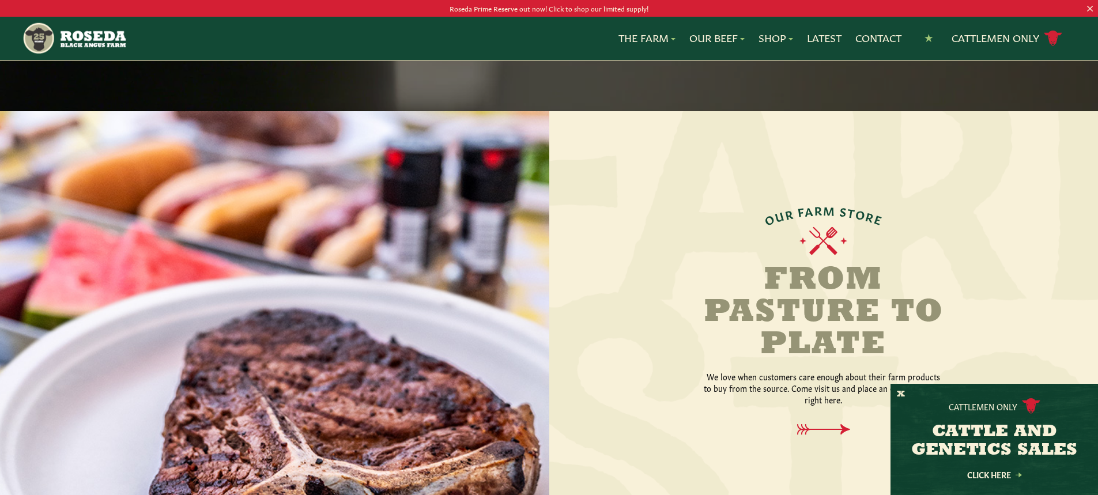
scroll to position [1268, 0]
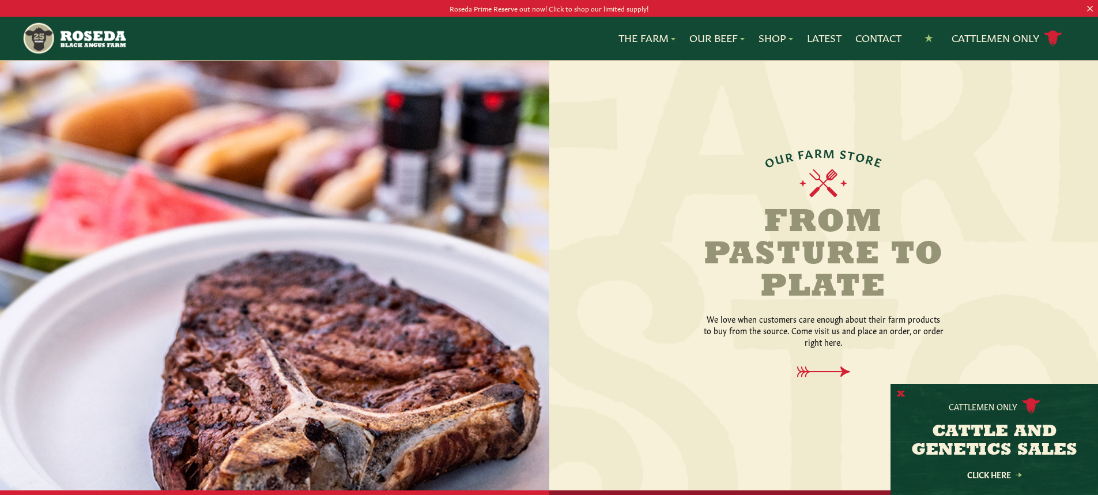
click at [897, 394] on button "X" at bounding box center [901, 395] width 8 height 12
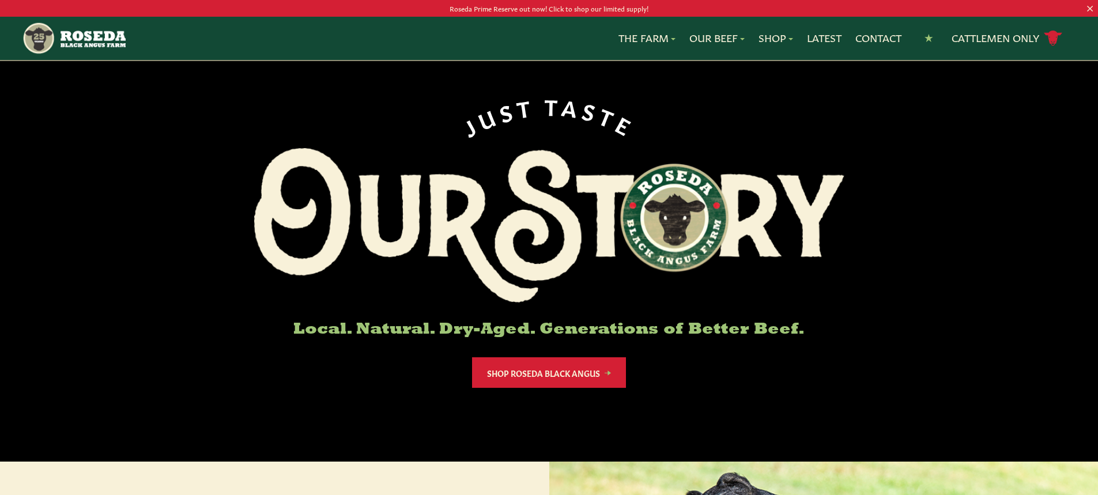
scroll to position [0, 0]
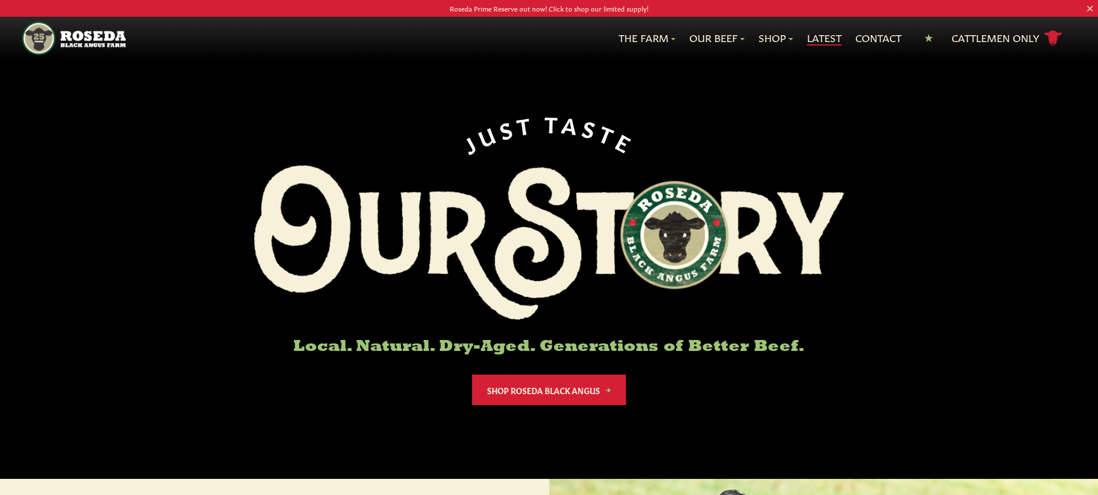
click at [828, 36] on link "Latest" at bounding box center [824, 38] width 35 height 15
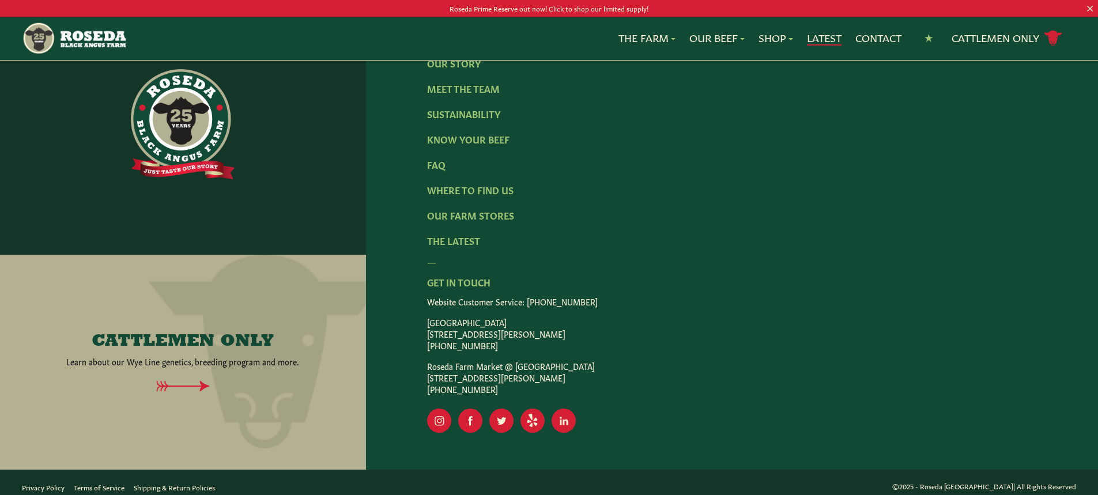
scroll to position [2115, 0]
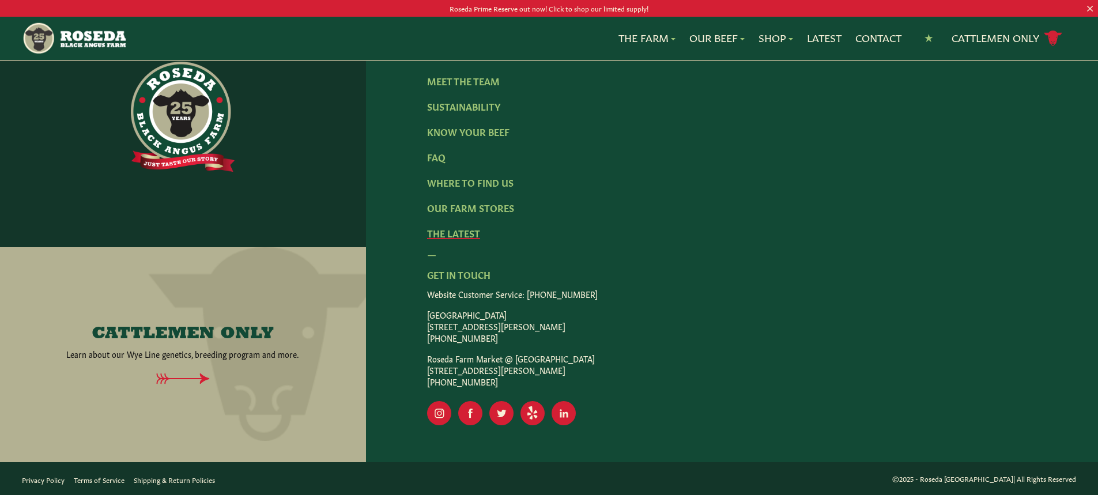
click at [467, 234] on link "The Latest" at bounding box center [453, 233] width 53 height 13
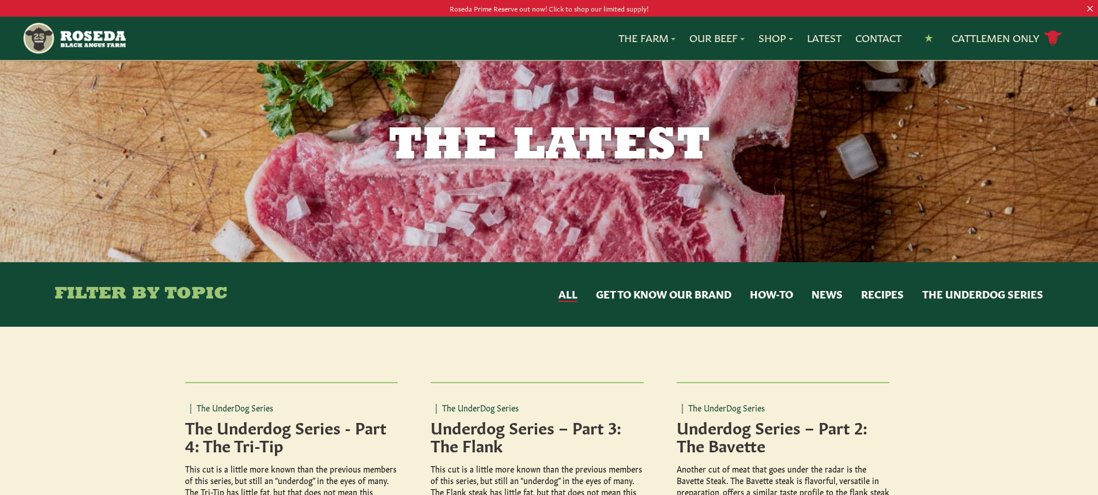
scroll to position [0, 0]
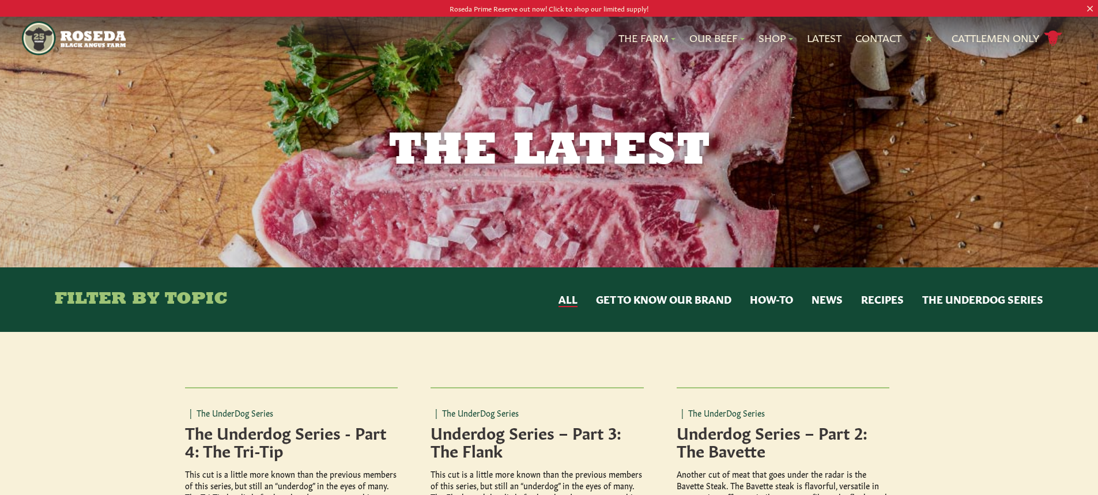
click at [572, 299] on button "All" at bounding box center [568, 299] width 19 height 15
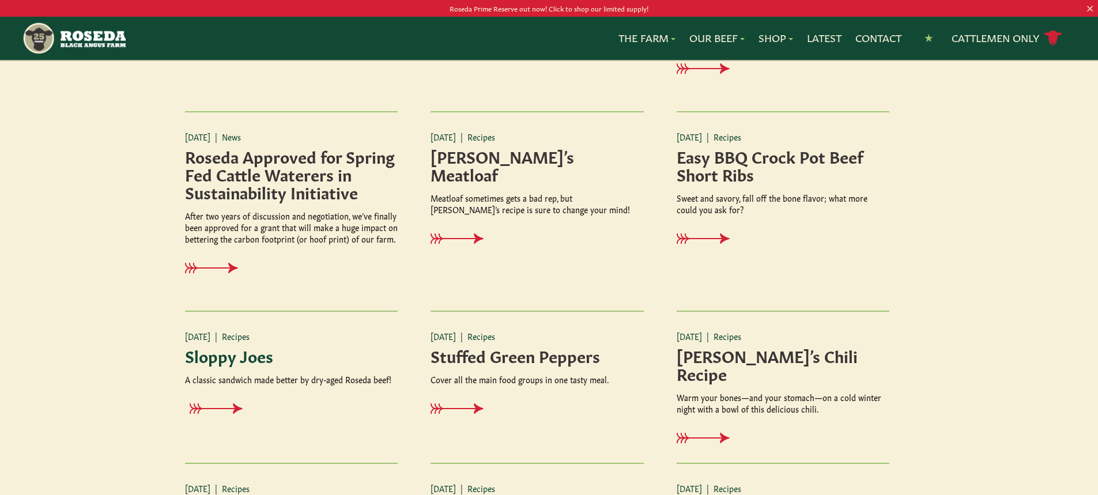
scroll to position [807, 0]
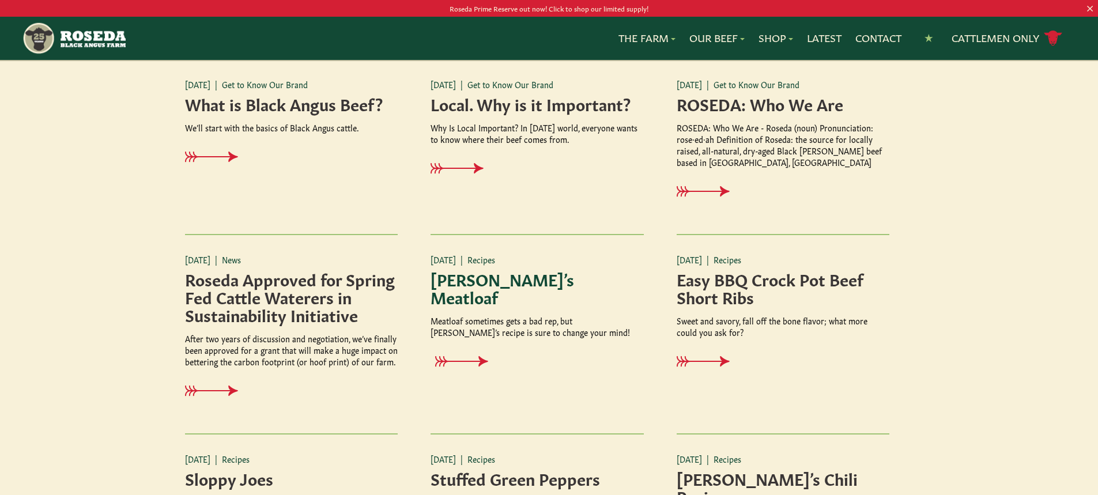
click at [463, 356] on icon at bounding box center [466, 361] width 53 height 11
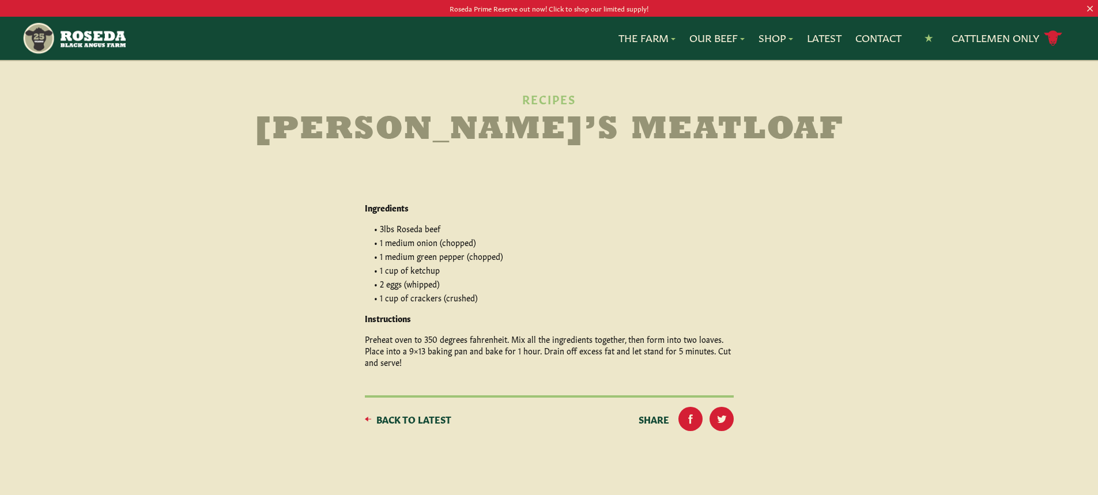
click at [94, 36] on img "Main Navigation" at bounding box center [73, 38] width 103 height 34
